Goal: Navigation & Orientation: Find specific page/section

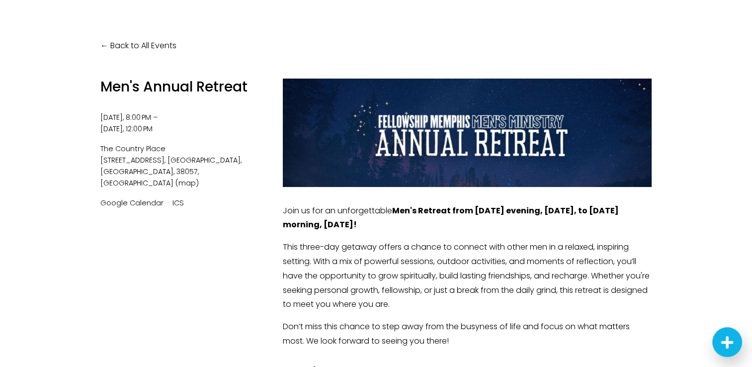
scroll to position [50, 0]
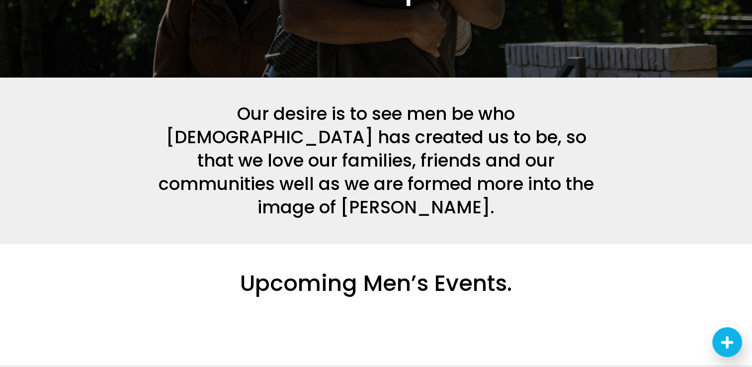
scroll to position [149, 0]
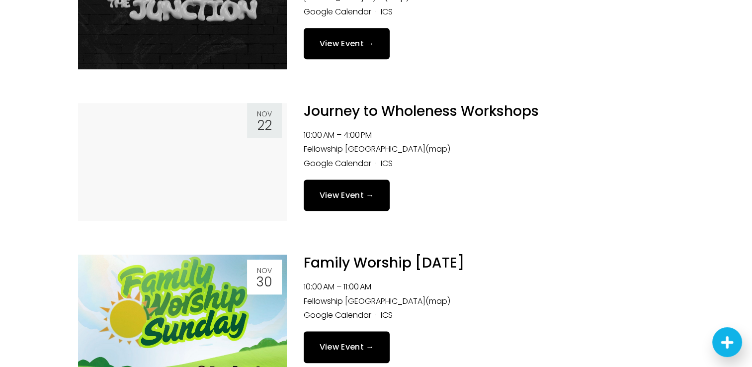
scroll to position [1143, 0]
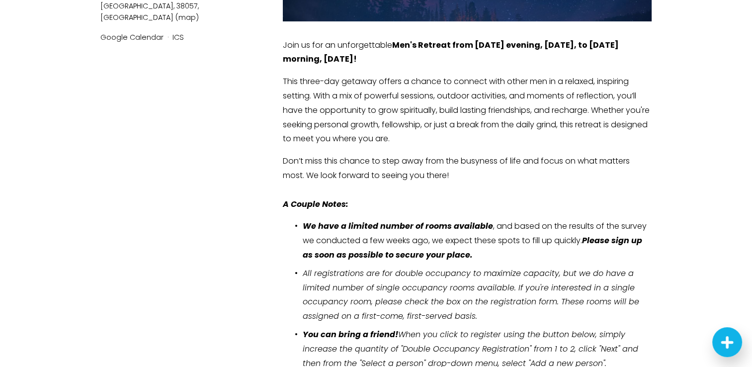
scroll to position [248, 0]
